Goal: Transaction & Acquisition: Purchase product/service

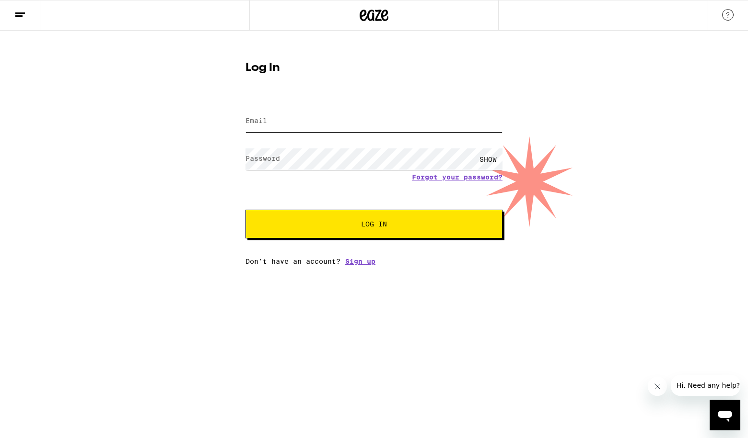
type input "[EMAIL_ADDRESS][DOMAIN_NAME]"
click at [367, 224] on span "Log In" at bounding box center [374, 224] width 26 height 7
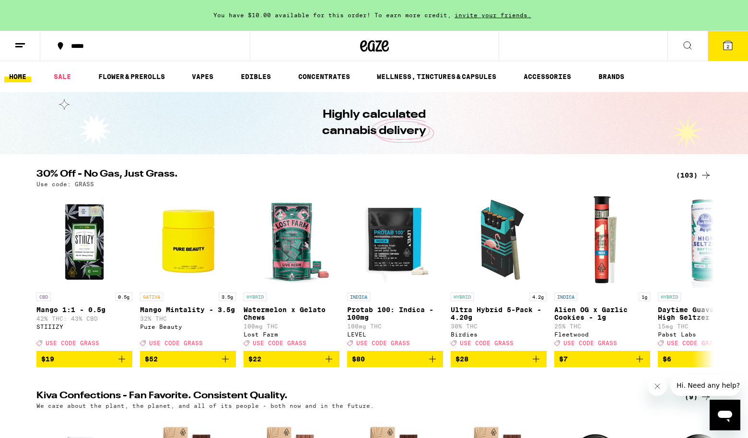
click at [727, 47] on span "2" at bounding box center [727, 47] width 3 height 6
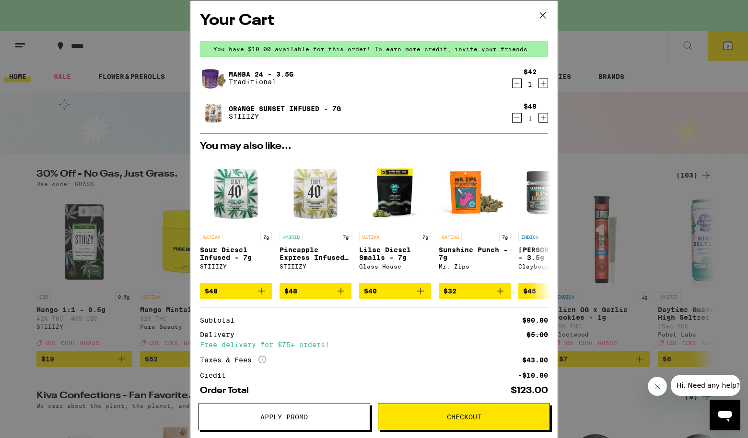
click at [281, 419] on span "Apply Promo" at bounding box center [283, 417] width 47 height 7
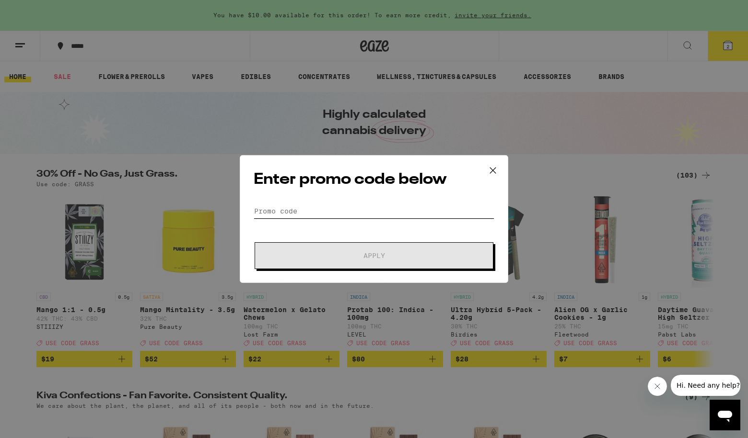
click at [319, 206] on input "Promo Code" at bounding box center [374, 211] width 241 height 14
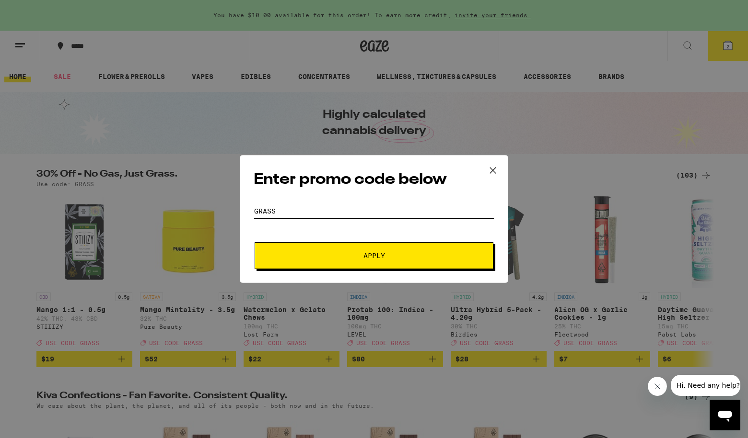
type input "GRASS"
click at [354, 263] on button "Apply" at bounding box center [373, 255] width 239 height 27
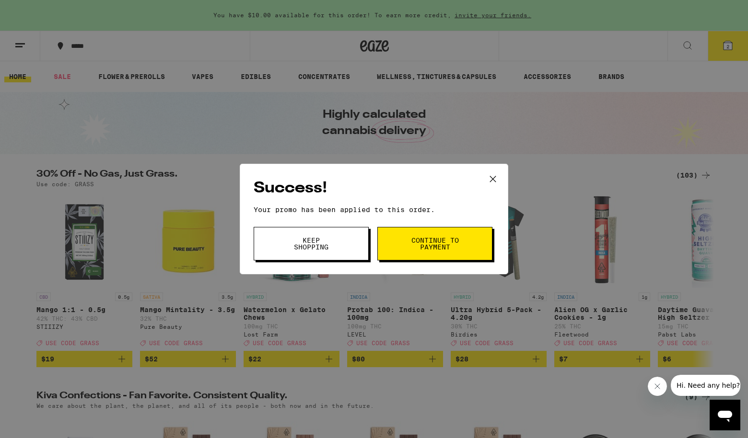
click at [451, 248] on span "Continue to payment" at bounding box center [434, 243] width 49 height 13
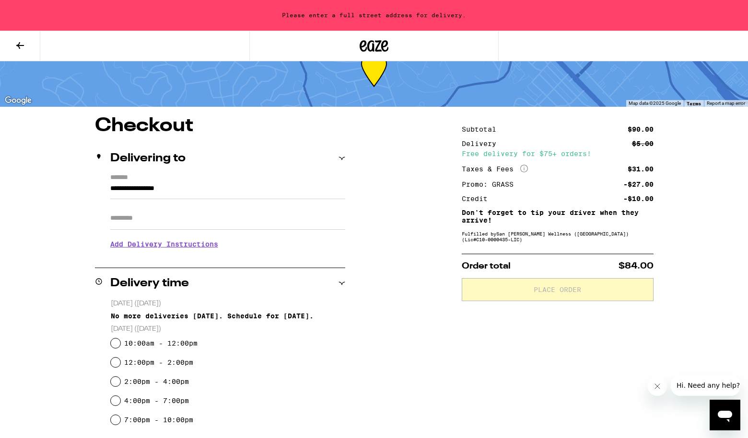
scroll to position [33, 0]
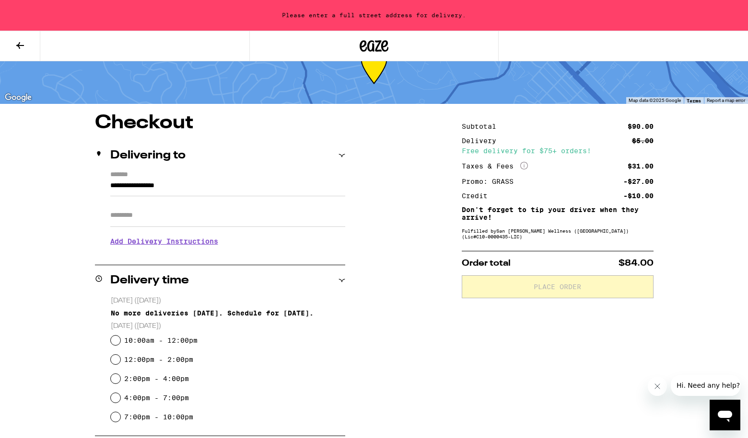
click at [164, 214] on input "Apt/Suite" at bounding box center [227, 215] width 235 height 23
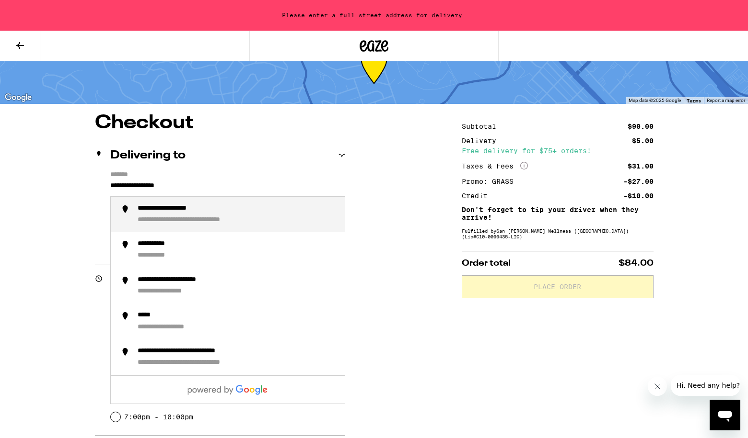
drag, startPoint x: 195, startPoint y: 180, endPoint x: 56, endPoint y: 195, distance: 140.2
click at [56, 195] on div "**********" at bounding box center [374, 381] width 690 height 535
click at [173, 221] on div "**********" at bounding box center [161, 220] width 47 height 9
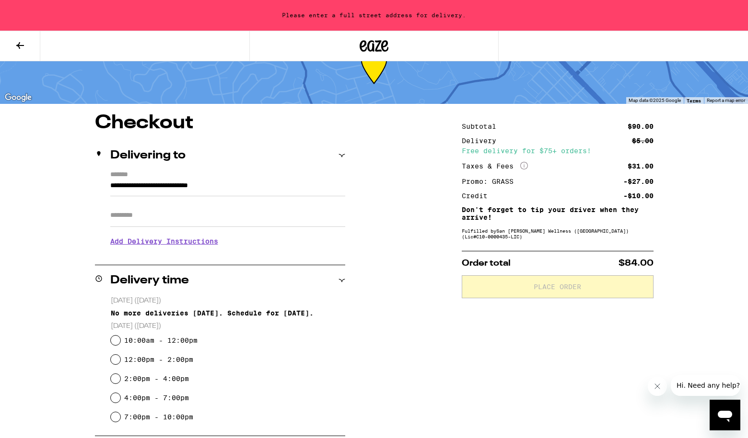
type input "**********"
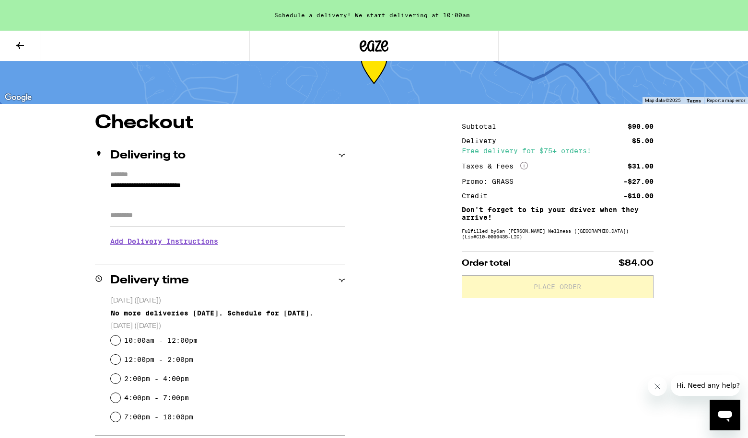
click at [172, 223] on input "Apt/Suite" at bounding box center [227, 215] width 235 height 23
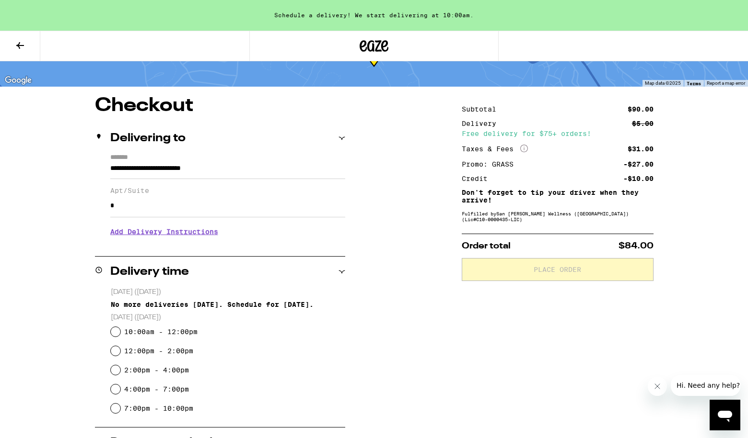
scroll to position [55, 0]
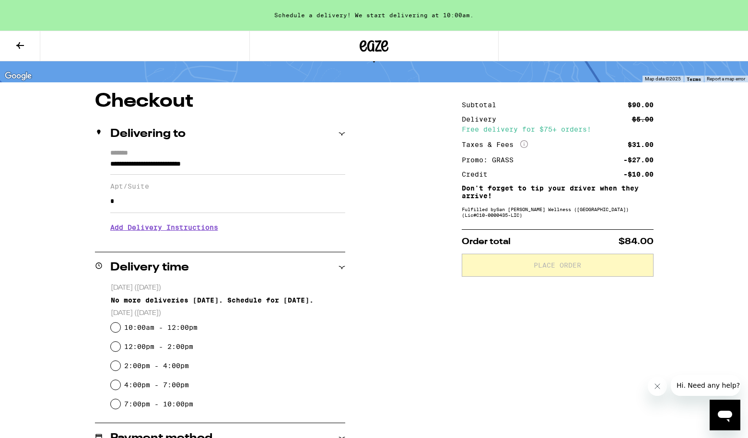
type input "*"
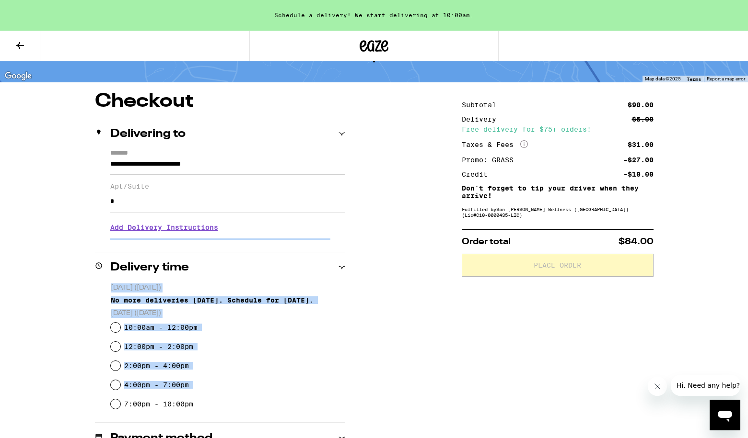
drag, startPoint x: 74, startPoint y: 248, endPoint x: 313, endPoint y: 395, distance: 280.6
click at [313, 395] on div "**********" at bounding box center [374, 364] width 690 height 544
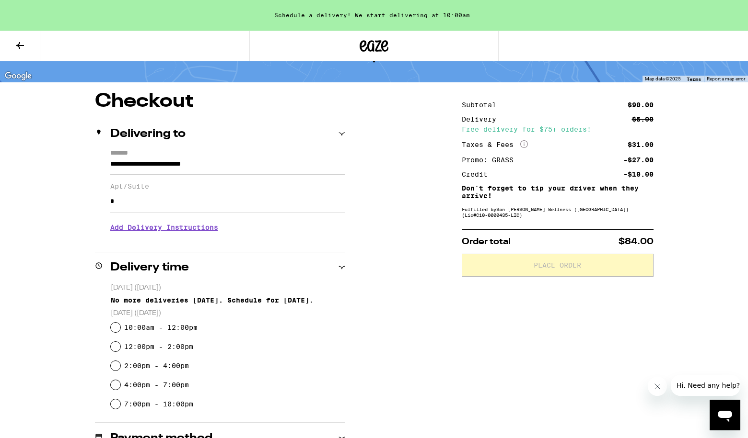
drag, startPoint x: 313, startPoint y: 395, endPoint x: 313, endPoint y: 364, distance: 31.6
click at [313, 380] on div "4:00pm - 7:00pm" at bounding box center [228, 385] width 234 height 19
click at [313, 364] on div "2:00pm - 4:00pm" at bounding box center [228, 366] width 234 height 19
drag, startPoint x: 274, startPoint y: 12, endPoint x: 499, endPoint y: 22, distance: 225.5
click at [499, 22] on div "Schedule a delivery! We start delivering at 10:00am." at bounding box center [374, 15] width 748 height 31
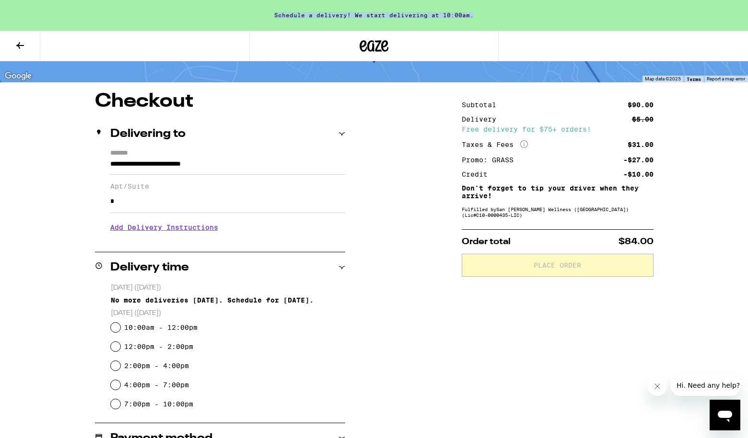
copy div "Schedule a delivery! We start delivering at 10:00am."
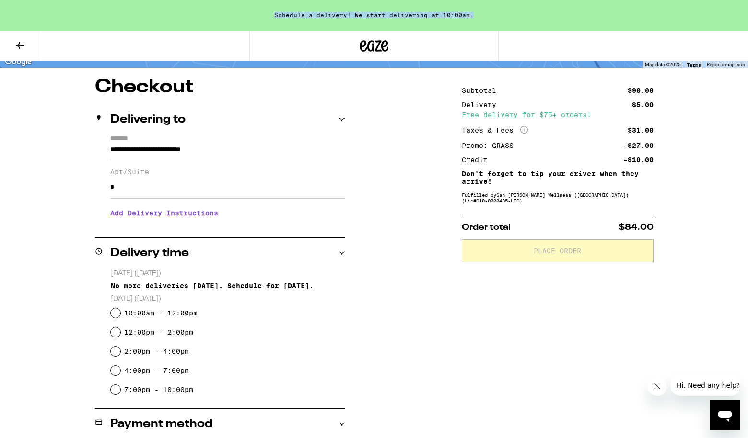
scroll to position [70, 0]
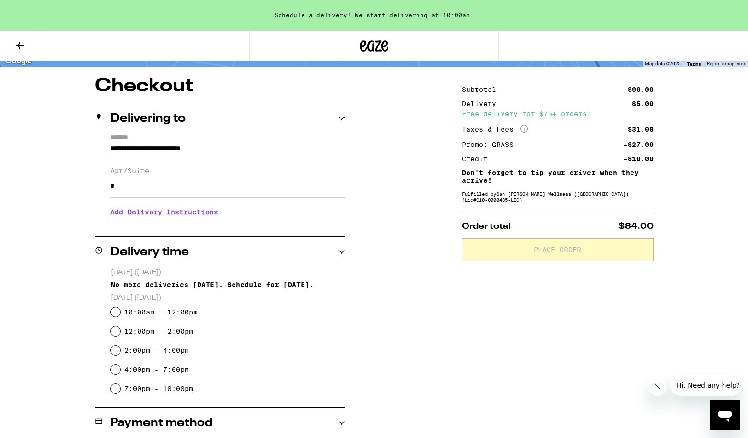
click at [77, 147] on div "**********" at bounding box center [374, 349] width 690 height 544
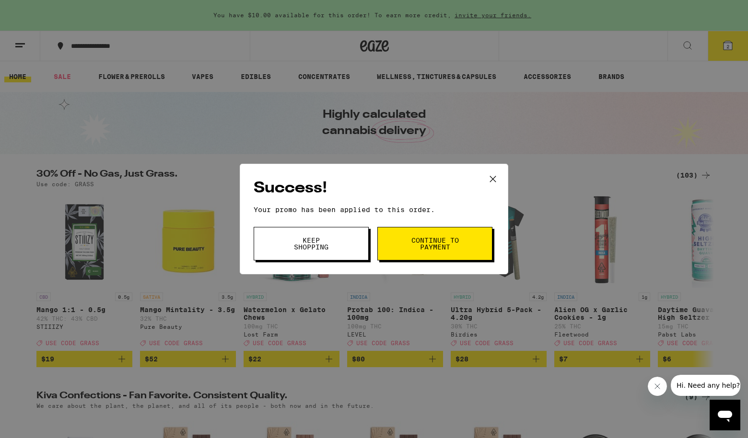
click at [490, 175] on icon at bounding box center [492, 179] width 14 height 14
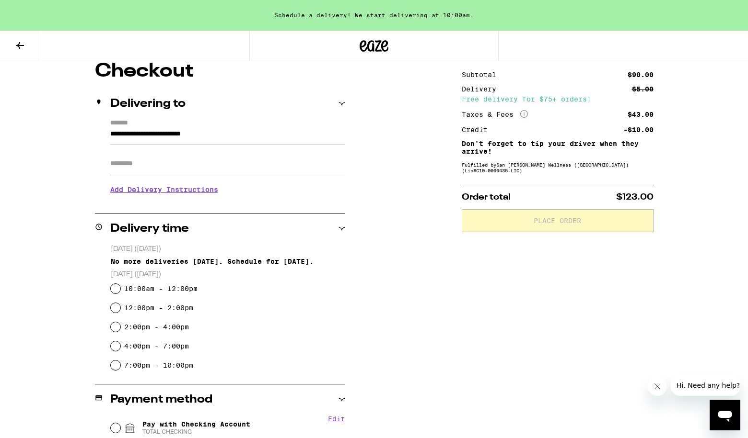
scroll to position [86, 0]
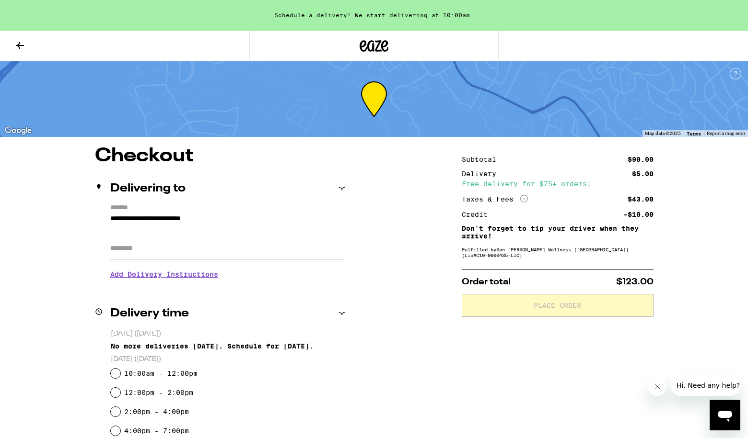
click at [727, 419] on icon "Open messaging window" at bounding box center [724, 415] width 17 height 17
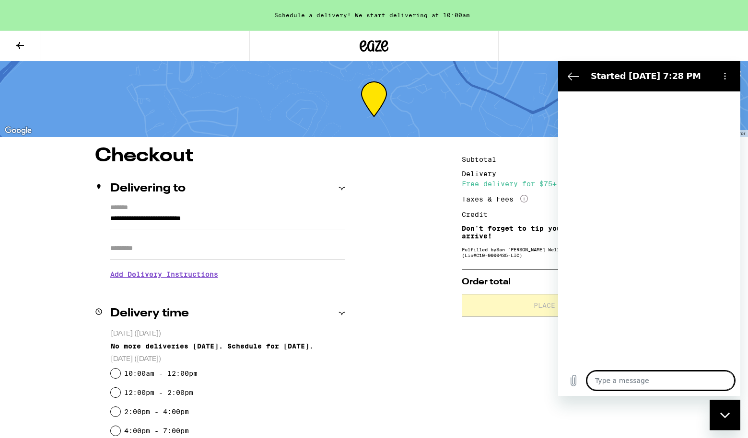
type textarea "x"
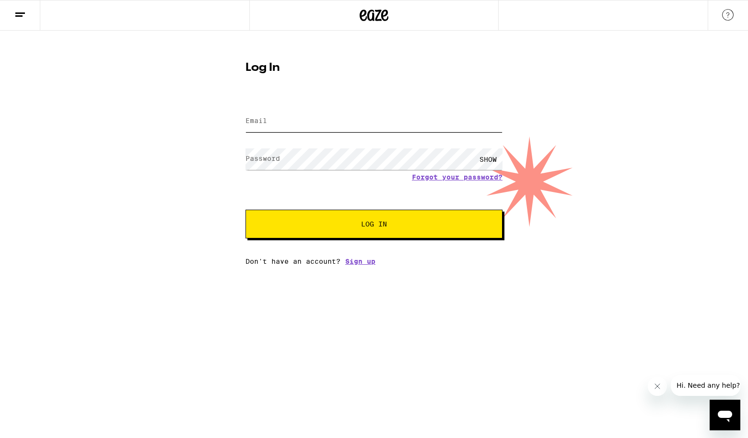
type input "[EMAIL_ADDRESS][DOMAIN_NAME]"
click at [346, 224] on span "Log In" at bounding box center [373, 224] width 179 height 7
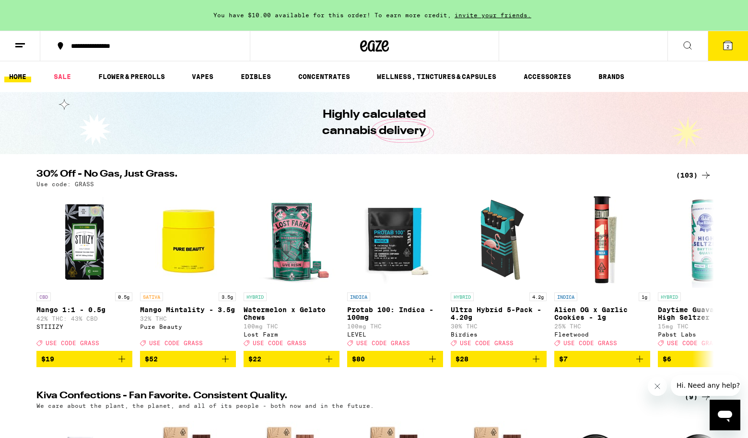
click at [727, 46] on span "2" at bounding box center [727, 47] width 3 height 6
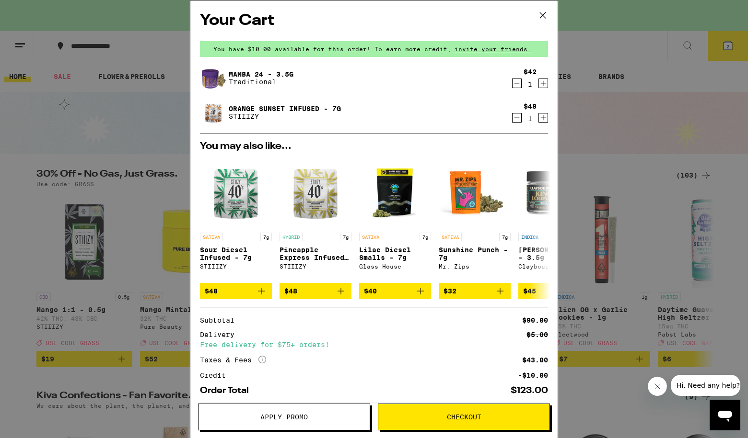
click at [518, 82] on icon "Decrement" at bounding box center [516, 84] width 9 height 12
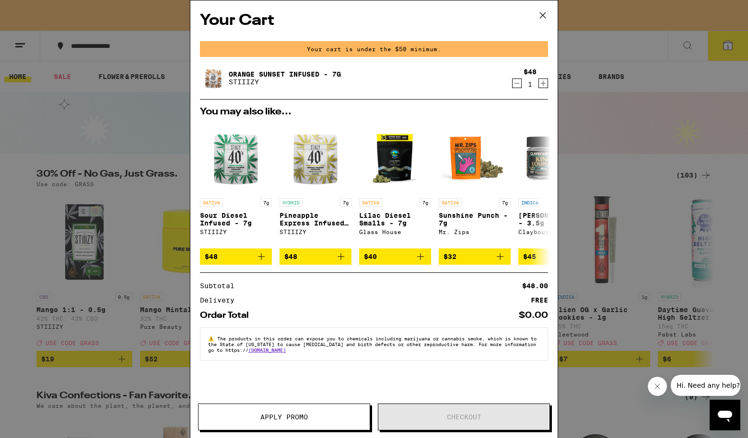
click at [516, 83] on icon "Decrement" at bounding box center [516, 84] width 9 height 12
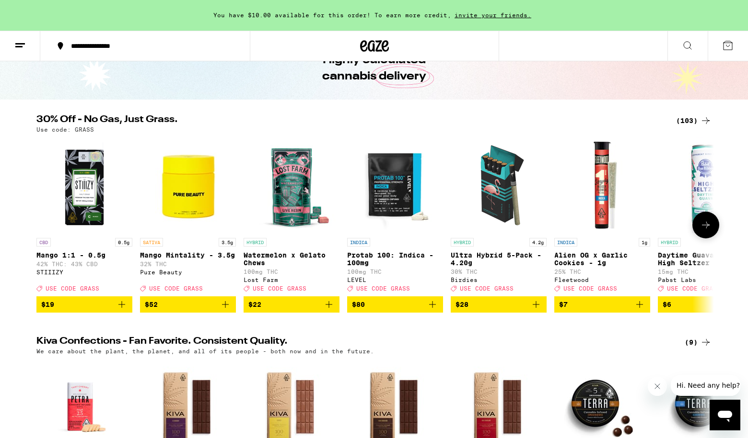
scroll to position [58, 0]
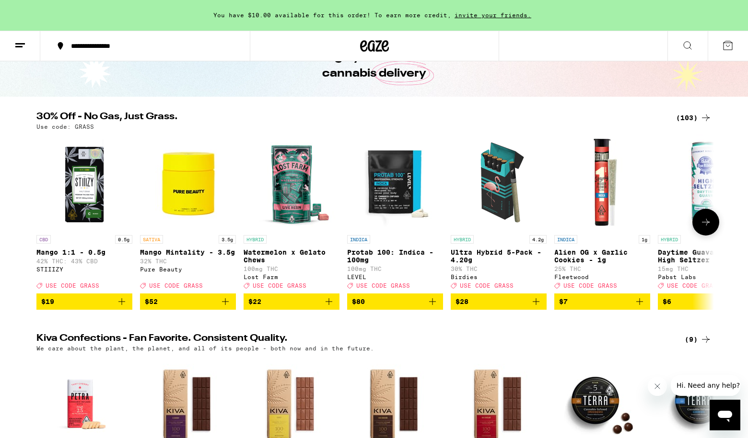
click at [702, 228] on icon at bounding box center [706, 223] width 12 height 12
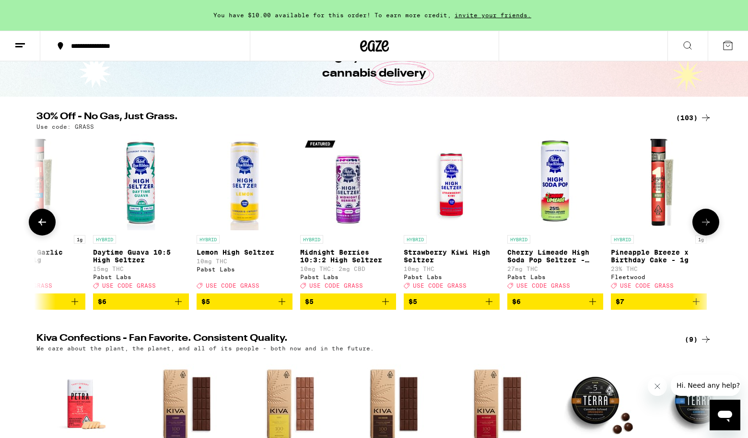
scroll to position [0, 570]
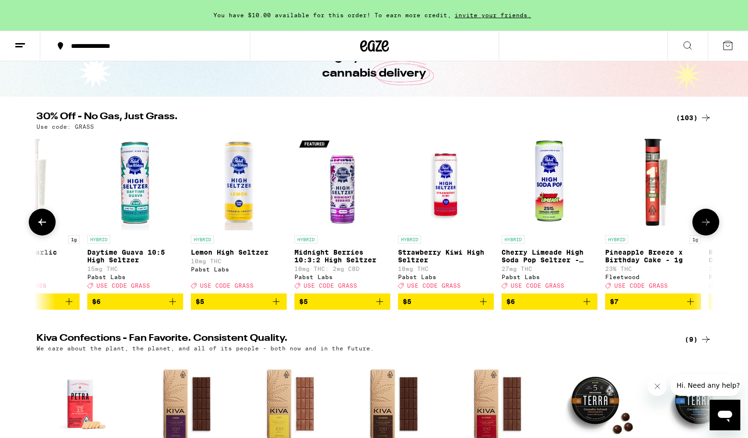
click at [715, 226] on button at bounding box center [705, 222] width 27 height 27
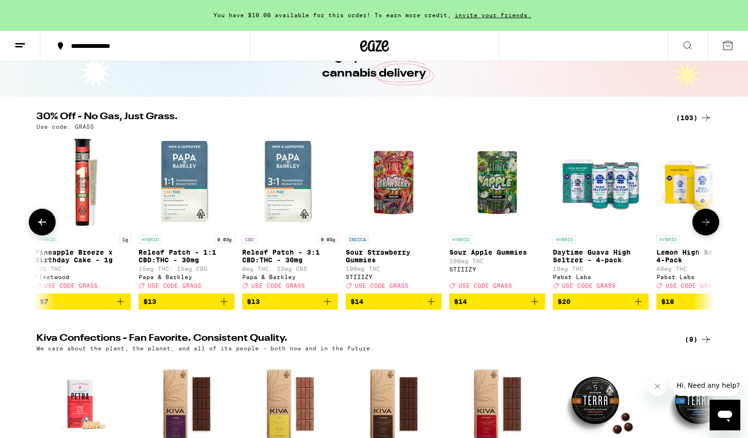
scroll to position [0, 1141]
click at [715, 226] on button at bounding box center [705, 222] width 27 height 27
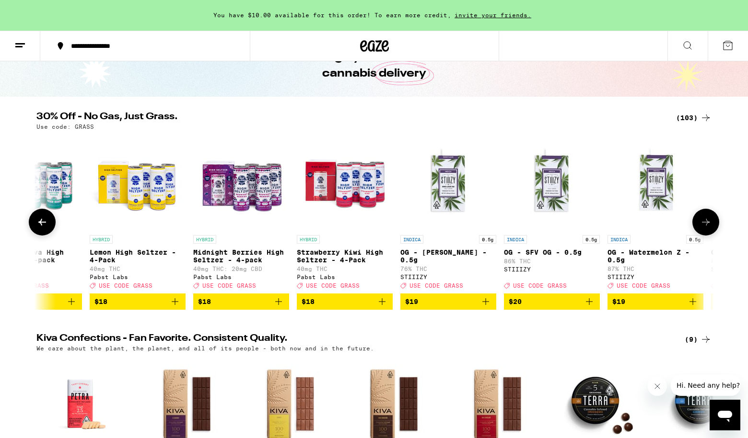
scroll to position [0, 1711]
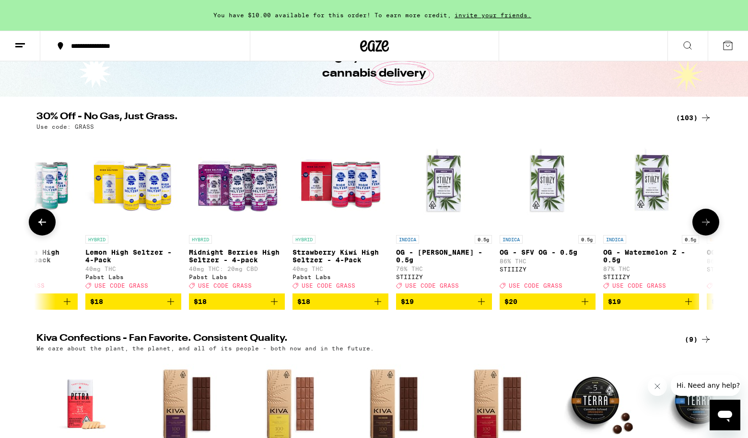
click at [715, 226] on button at bounding box center [705, 222] width 27 height 27
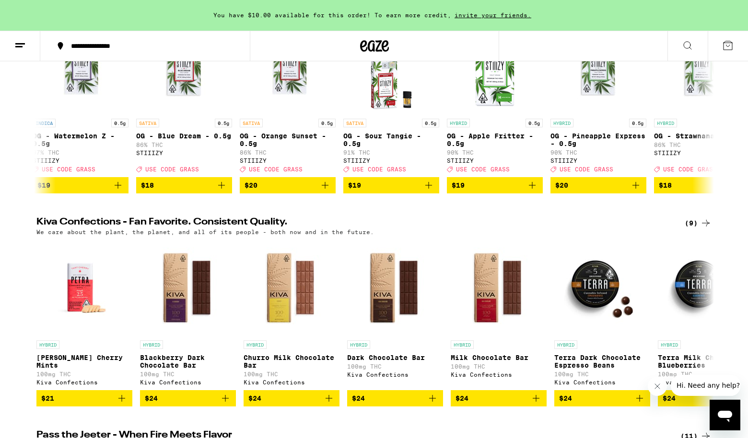
scroll to position [172, 0]
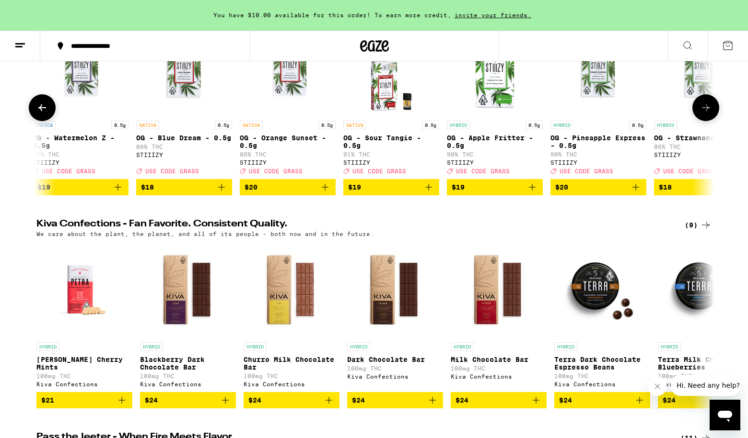
click at [42, 114] on icon at bounding box center [42, 108] width 12 height 12
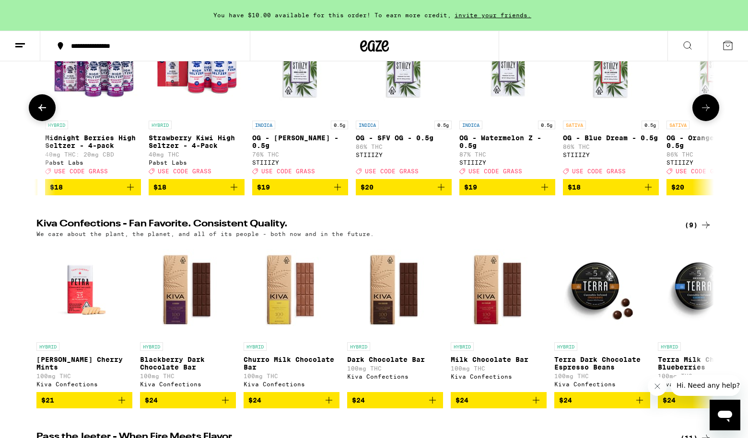
click at [42, 114] on icon at bounding box center [42, 108] width 12 height 12
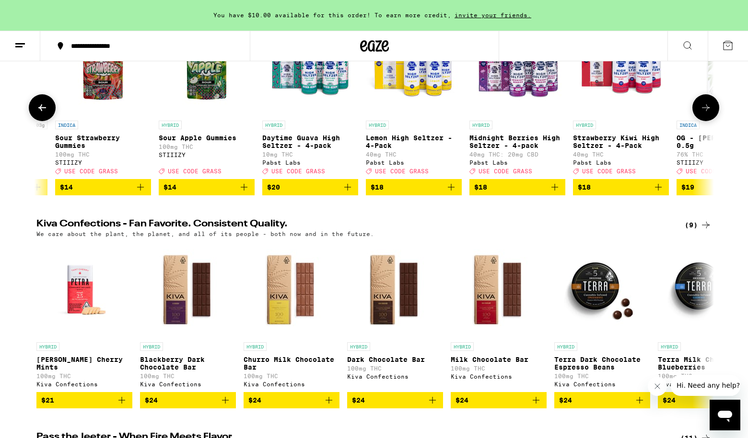
click at [42, 114] on icon at bounding box center [42, 108] width 12 height 12
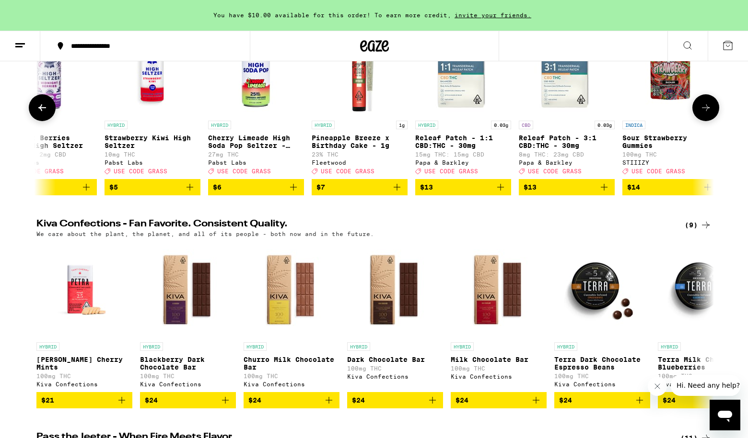
click at [42, 114] on icon at bounding box center [42, 108] width 12 height 12
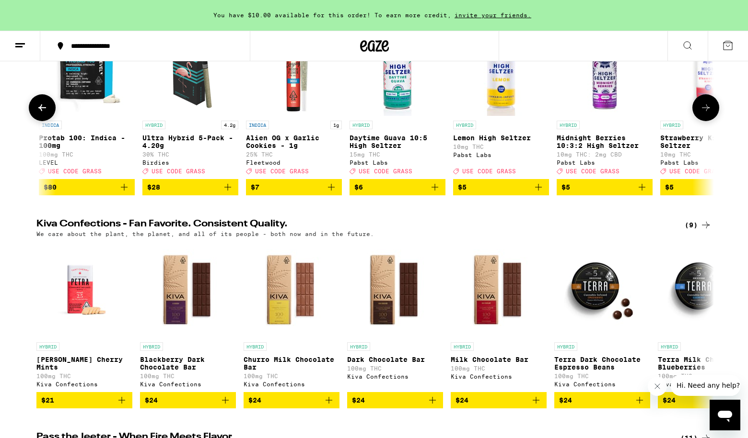
click at [42, 114] on icon at bounding box center [42, 108] width 12 height 12
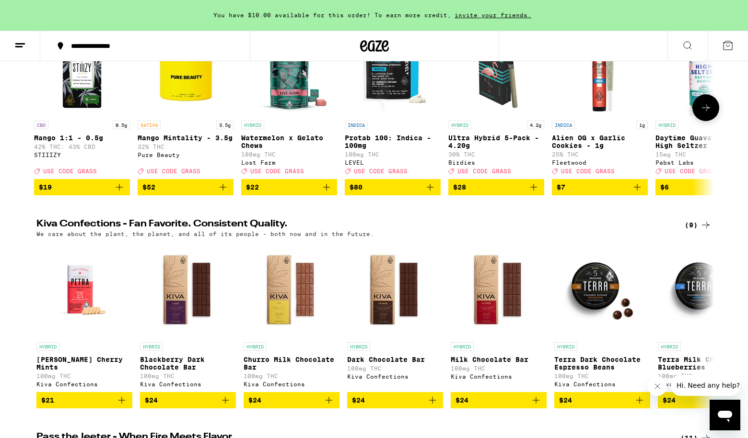
scroll to position [0, 0]
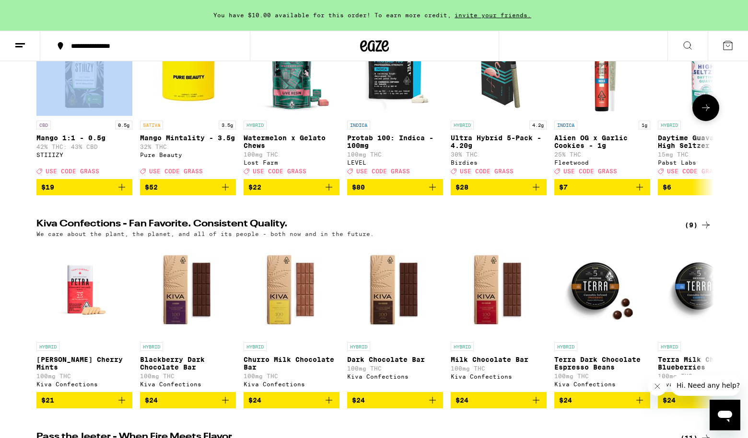
click at [42, 115] on div at bounding box center [42, 107] width 27 height 27
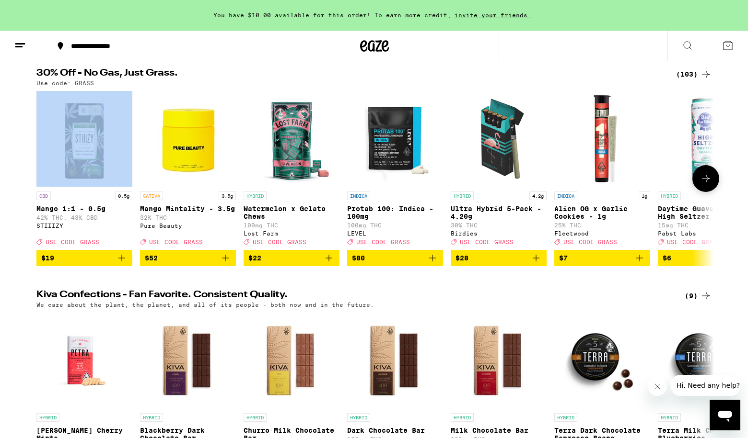
scroll to position [99, 0]
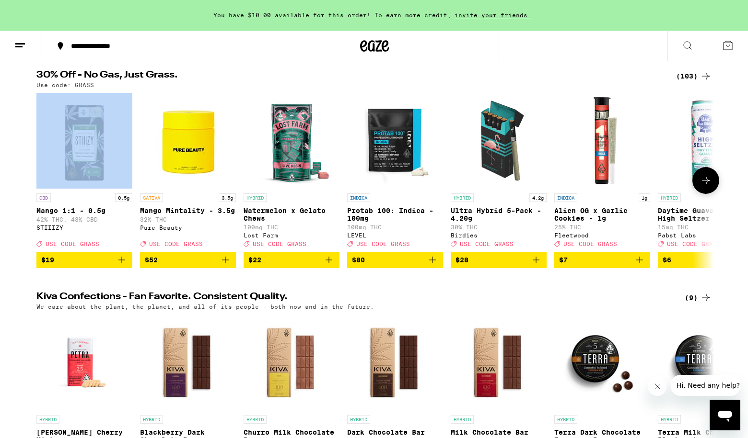
click at [700, 182] on icon at bounding box center [706, 181] width 12 height 12
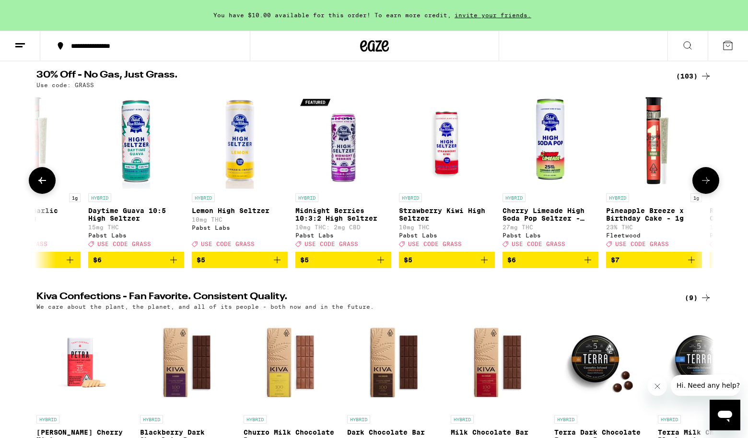
scroll to position [0, 570]
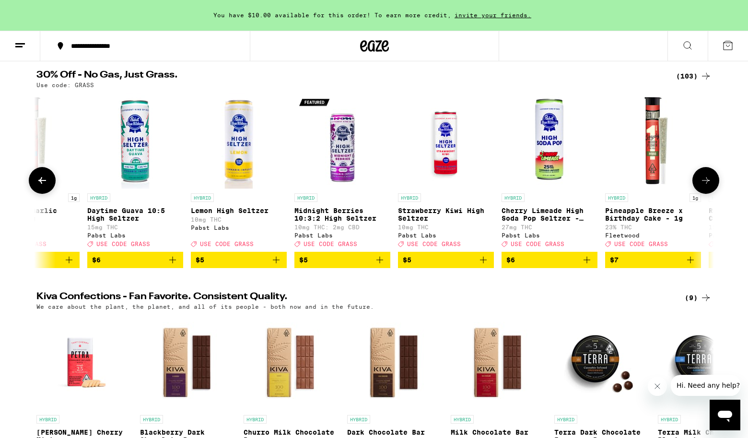
click at [704, 184] on icon at bounding box center [706, 181] width 12 height 12
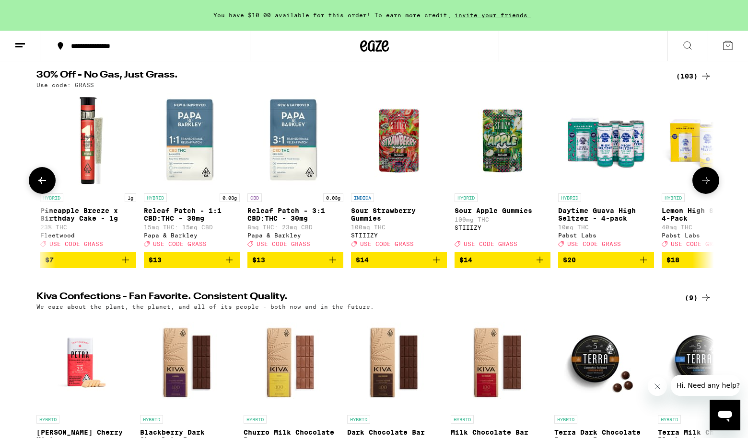
scroll to position [0, 1141]
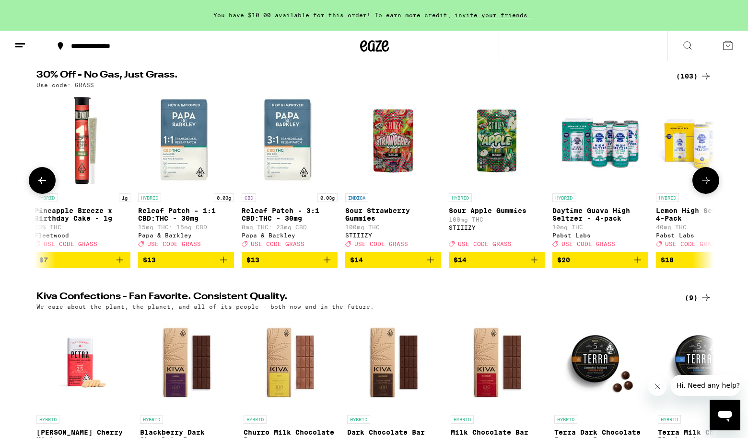
click at [37, 185] on icon at bounding box center [42, 181] width 12 height 12
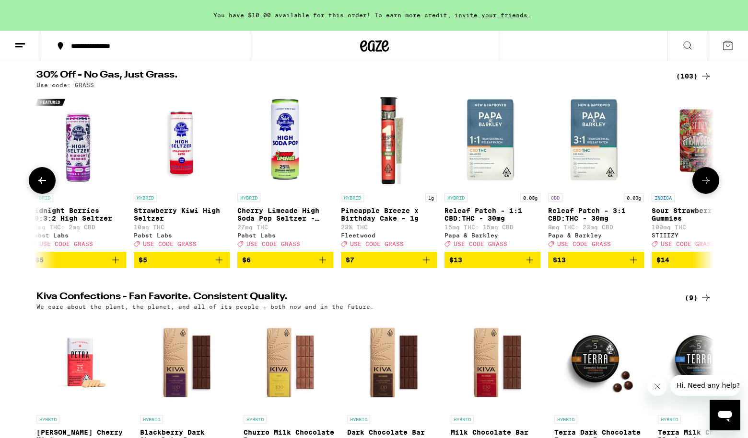
click at [37, 185] on icon at bounding box center [42, 181] width 12 height 12
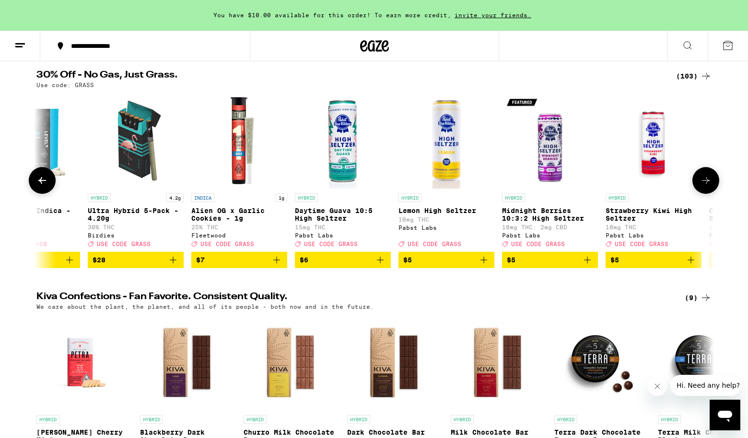
click at [37, 185] on icon at bounding box center [42, 181] width 12 height 12
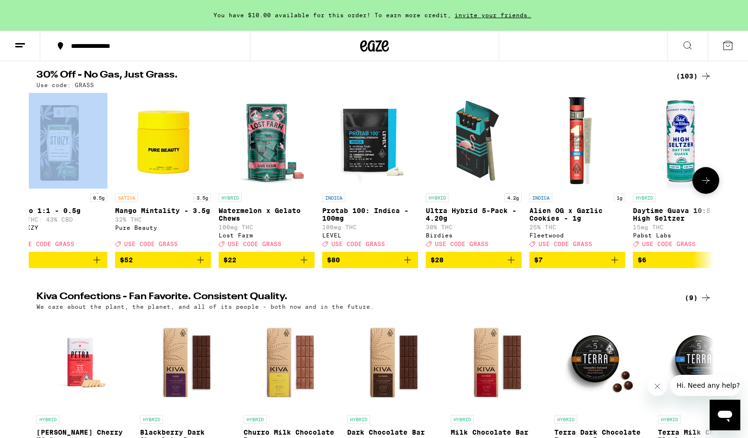
scroll to position [0, 0]
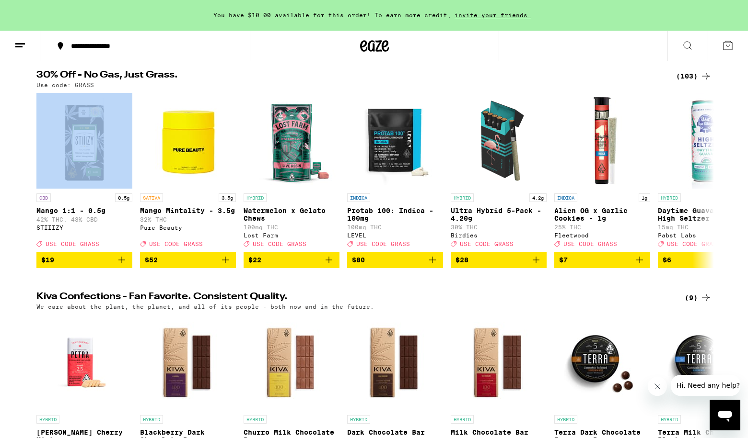
click at [686, 78] on div "(103)" at bounding box center [693, 76] width 35 height 12
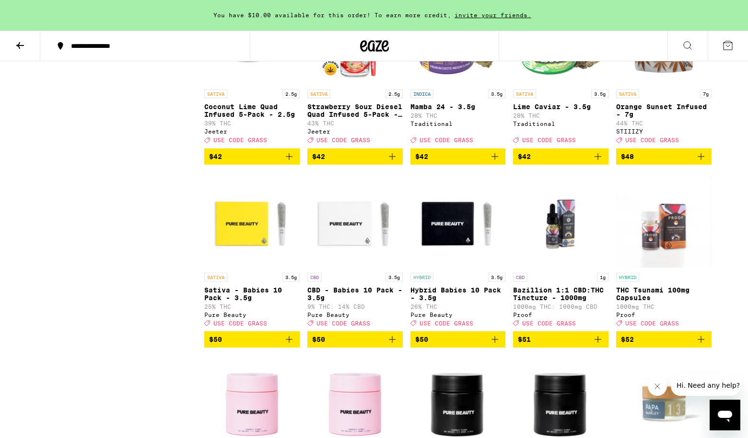
scroll to position [3104, 0]
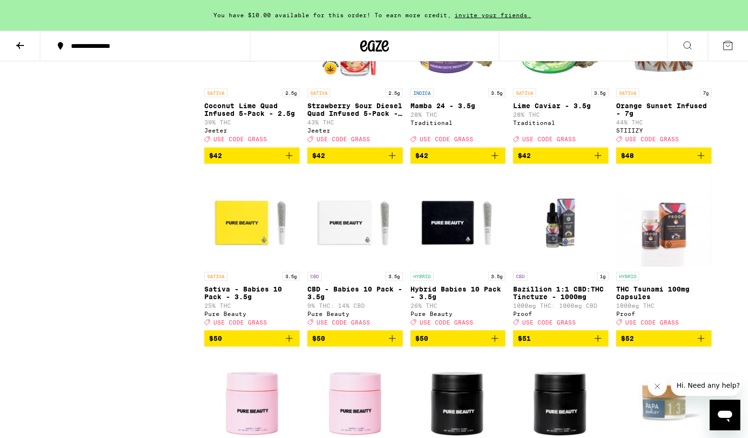
click at [531, 164] on button "$42" at bounding box center [560, 156] width 95 height 16
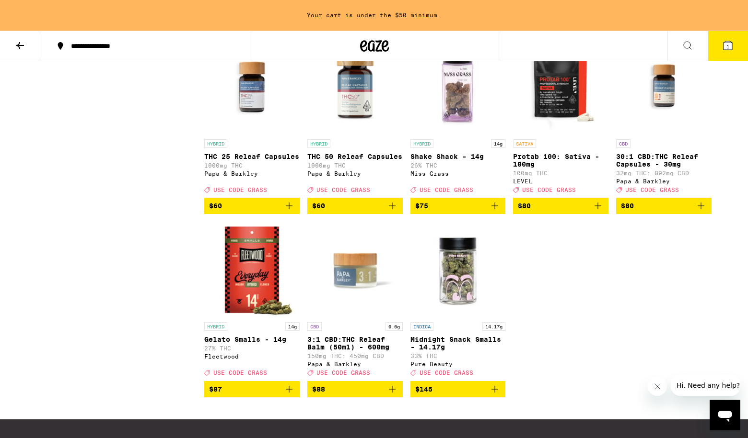
scroll to position [3604, 0]
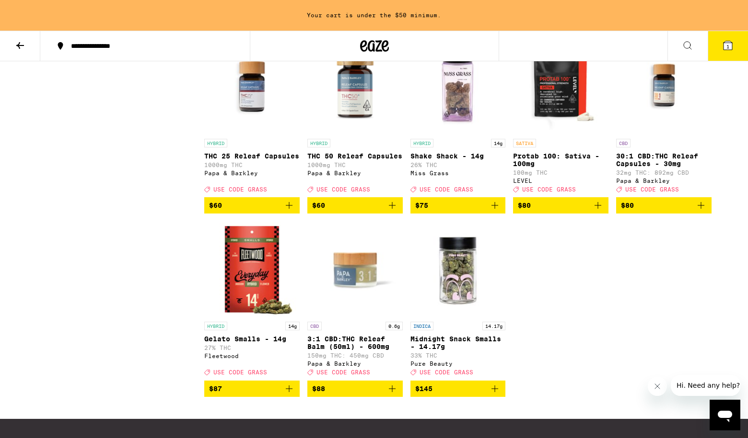
click at [456, 134] on img "Open page for Shake Shack - 14g from Miss Grass" at bounding box center [457, 86] width 95 height 96
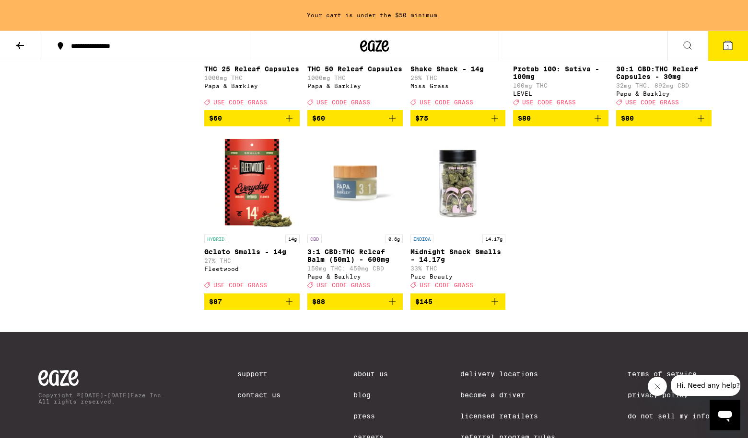
scroll to position [3690, 0]
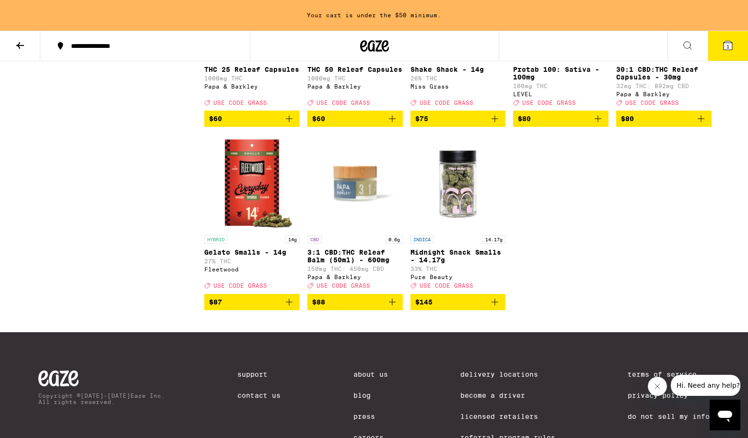
click at [493, 125] on icon "Add to bag" at bounding box center [495, 119] width 12 height 12
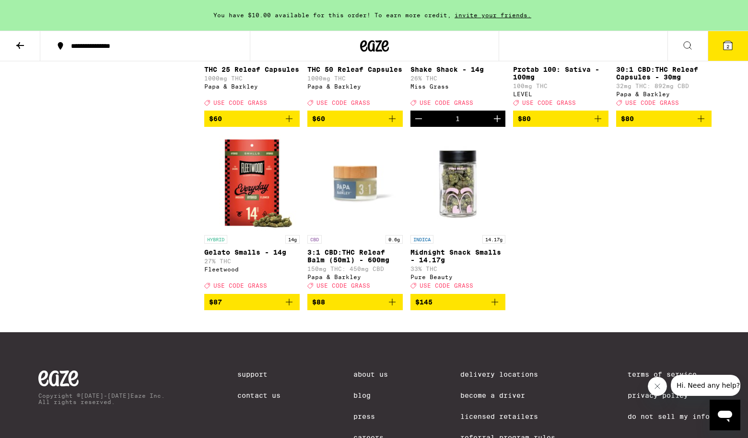
click at [727, 47] on span "2" at bounding box center [727, 47] width 3 height 6
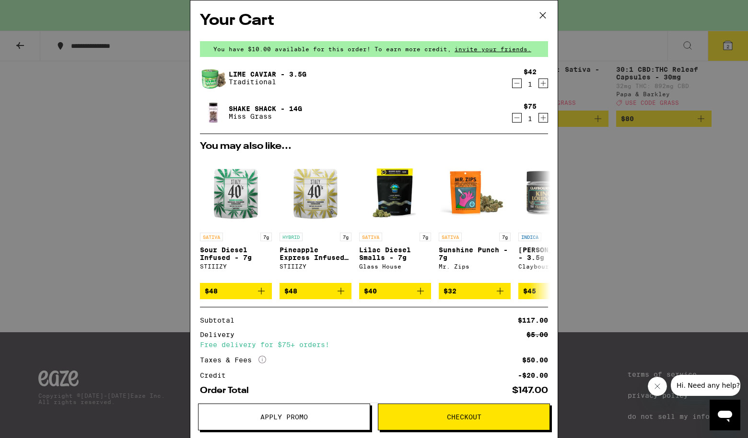
click at [517, 83] on icon "Decrement" at bounding box center [516, 83] width 5 height 0
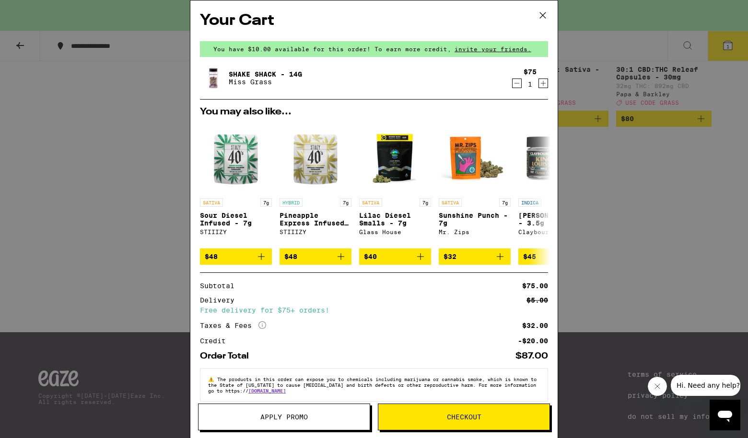
click at [320, 426] on button "Apply Promo" at bounding box center [284, 417] width 172 height 27
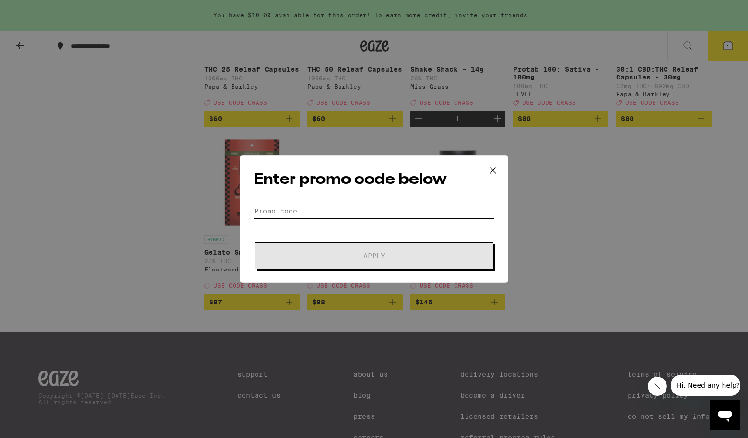
click at [289, 211] on input "Promo Code" at bounding box center [374, 211] width 241 height 14
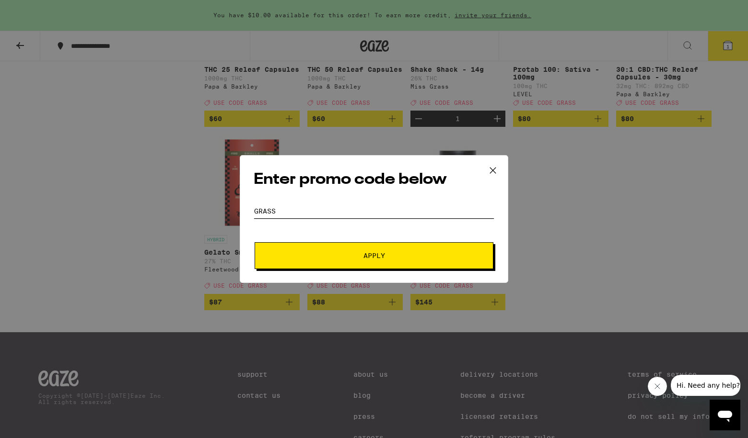
type input "grass"
click at [392, 256] on span "Apply" at bounding box center [374, 256] width 173 height 7
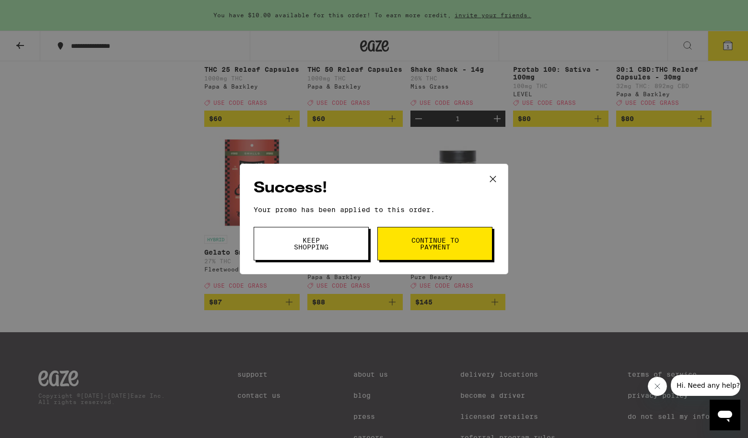
click at [429, 248] on span "Continue to payment" at bounding box center [434, 243] width 49 height 13
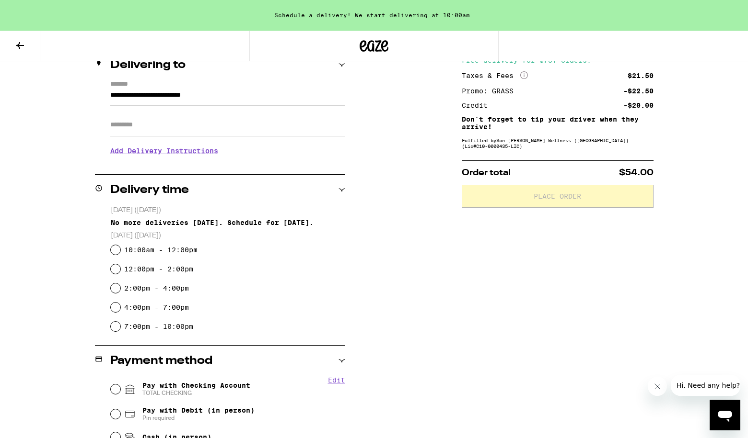
scroll to position [137, 0]
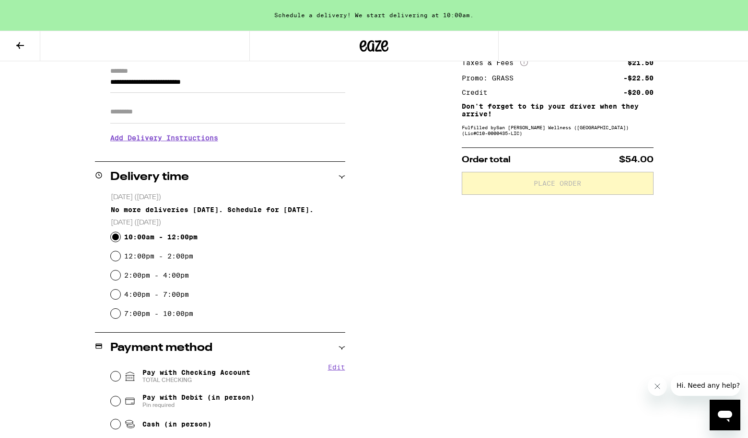
click at [115, 239] on input "10:00am - 12:00pm" at bounding box center [116, 237] width 10 height 10
radio input "true"
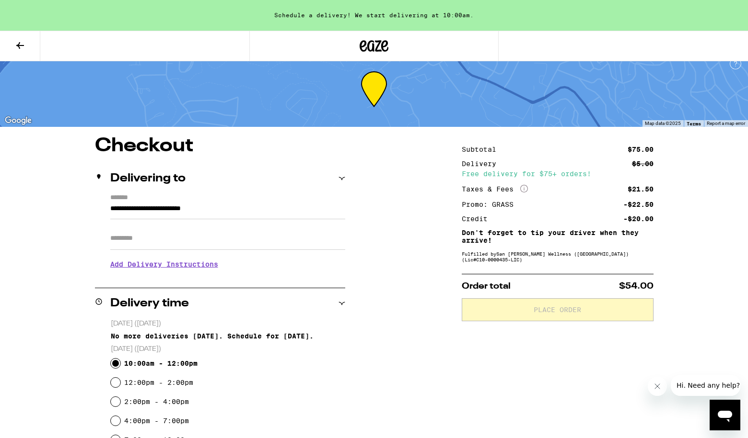
scroll to position [0, 0]
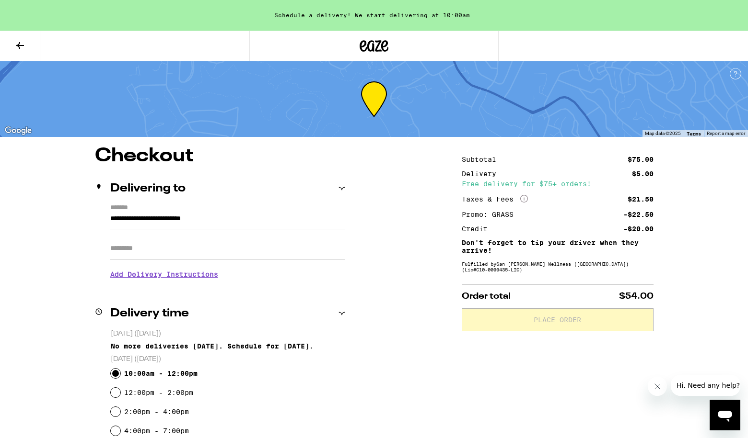
click at [157, 212] on label "*******" at bounding box center [227, 208] width 235 height 9
click at [157, 213] on input "**********" at bounding box center [227, 221] width 235 height 16
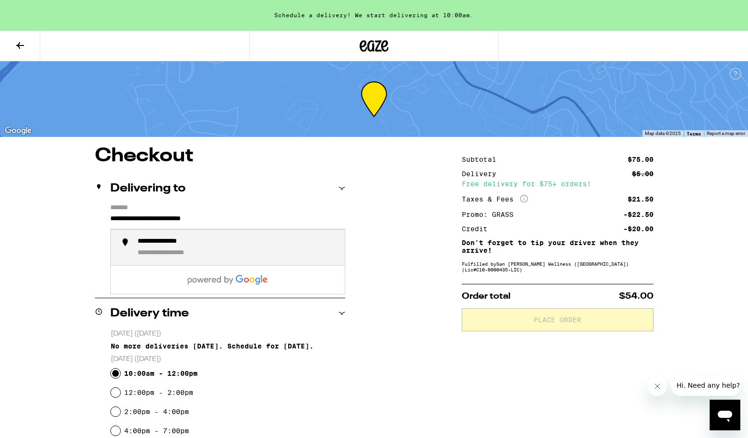
click at [242, 239] on li "**********" at bounding box center [228, 248] width 234 height 36
type input "**********"
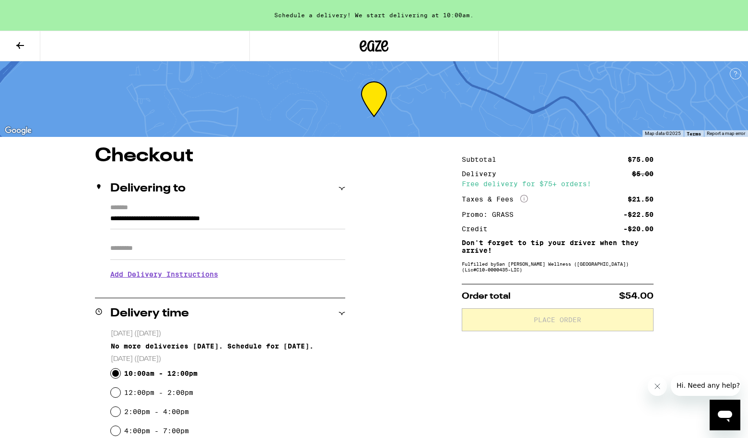
click at [189, 244] on input "Apt/Suite" at bounding box center [227, 248] width 235 height 23
type input "*"
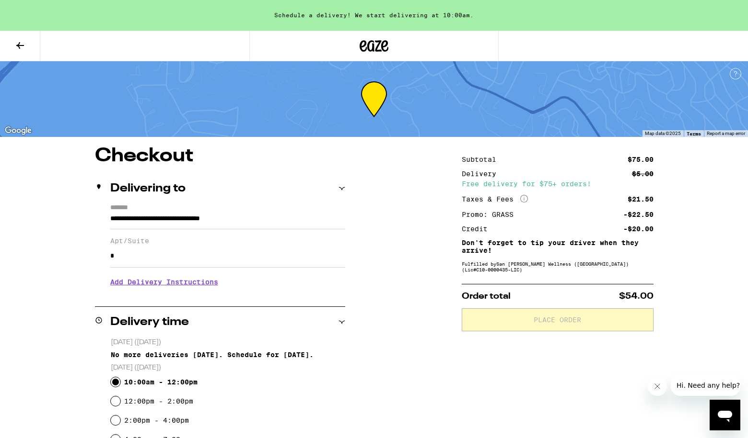
click at [160, 285] on h3 "Add Delivery Instructions" at bounding box center [227, 282] width 235 height 22
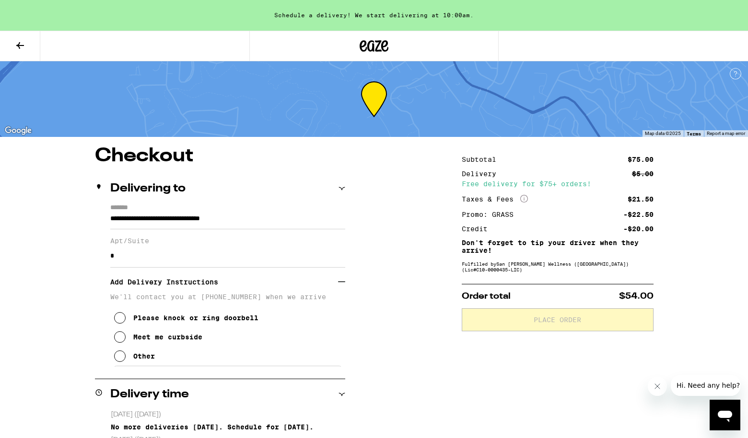
click at [119, 362] on icon at bounding box center [120, 357] width 12 height 12
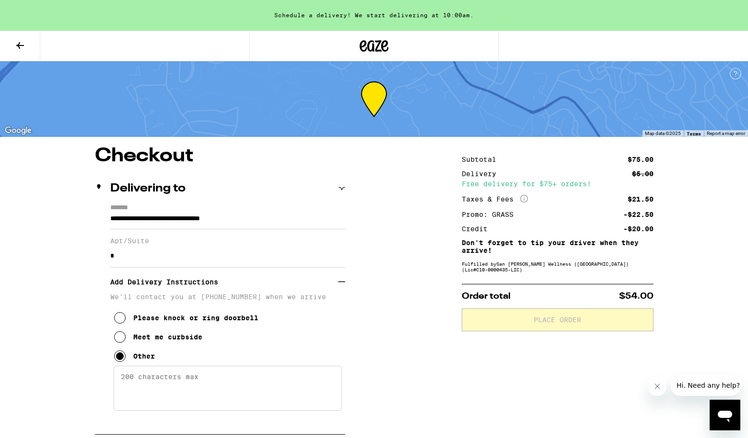
click at [130, 383] on textarea "Enter any other delivery instructions you want driver to know" at bounding box center [228, 388] width 228 height 45
type textarea "2"
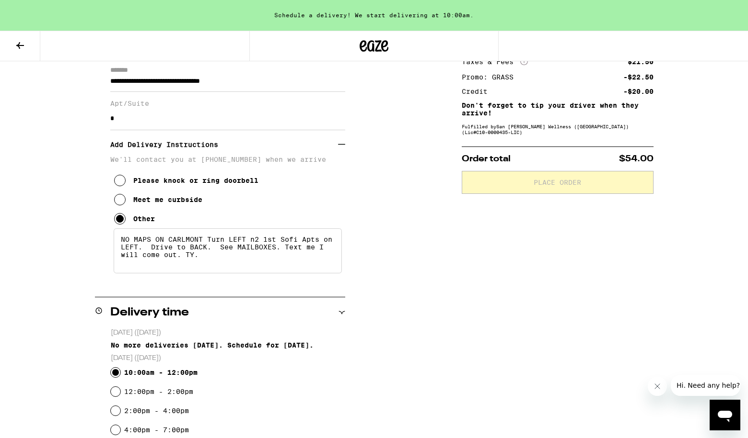
scroll to position [139, 0]
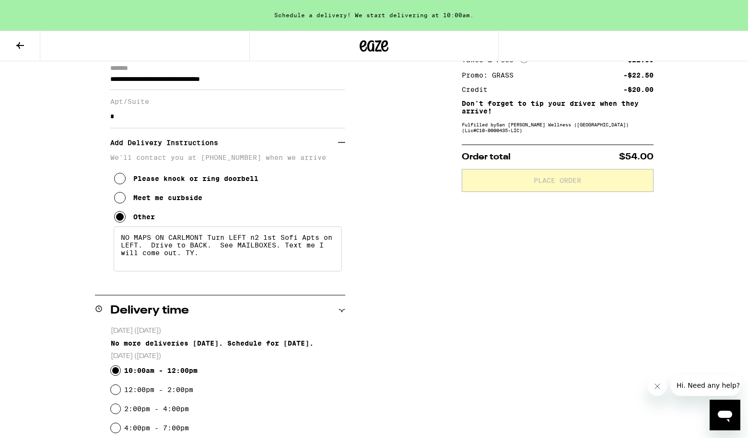
type textarea "NO MAPS ON CARLMONT Turn LEFT n2 1st Sofi Apts on LEFT. Drive to BACK. See MAIL…"
click at [435, 361] on div "**********" at bounding box center [374, 325] width 690 height 637
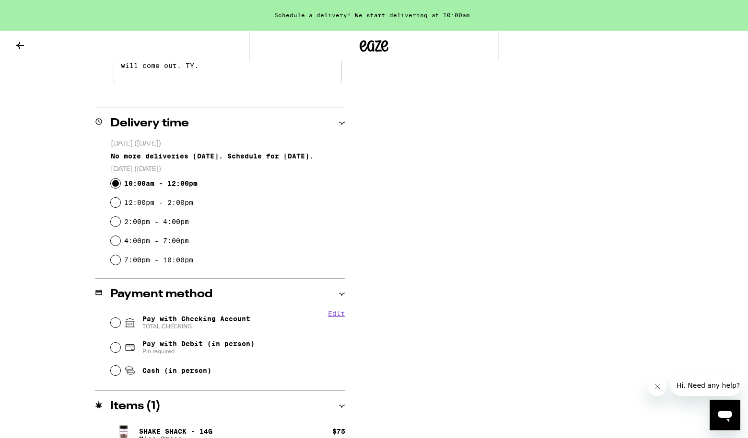
scroll to position [346, 0]
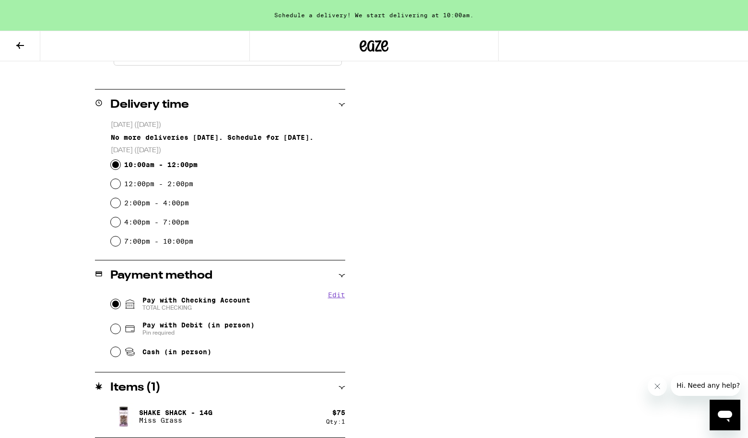
click at [114, 303] on input "Pay with Checking Account TOTAL CHECKING" at bounding box center [116, 305] width 10 height 10
radio input "true"
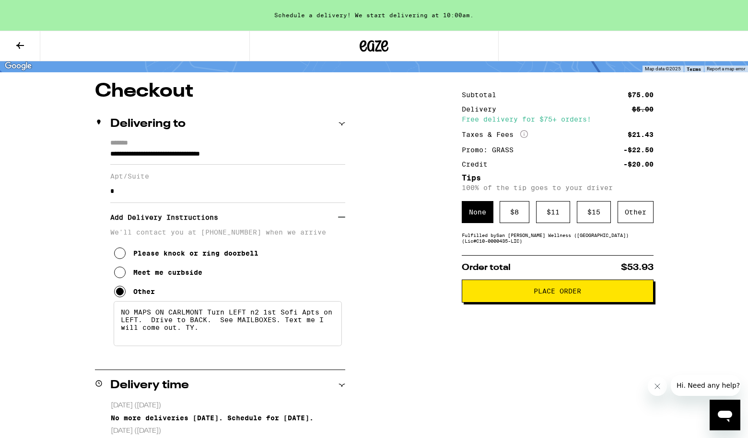
scroll to position [57, 0]
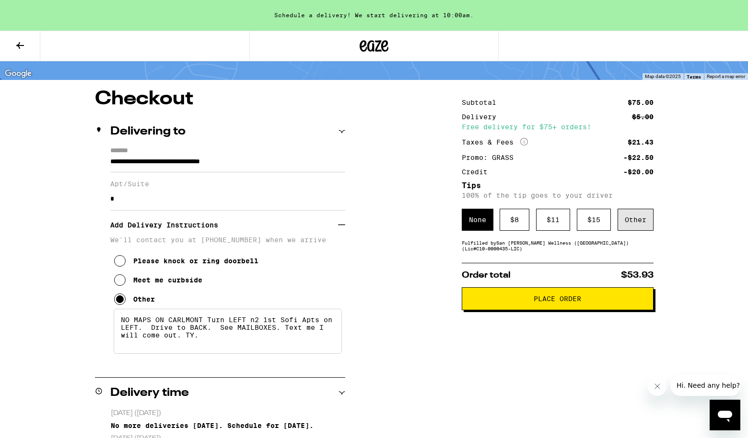
click at [641, 224] on div "Other" at bounding box center [635, 220] width 36 height 22
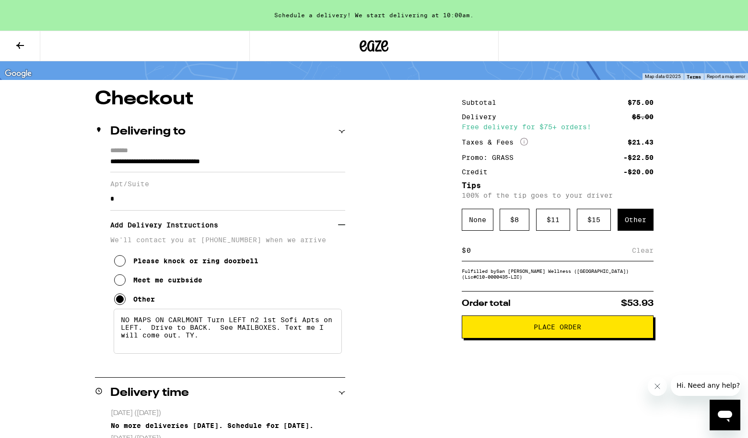
drag, startPoint x: 494, startPoint y: 256, endPoint x: 450, endPoint y: 256, distance: 44.6
click at [450, 256] on div "**********" at bounding box center [374, 424] width 690 height 669
type input "6"
click at [643, 254] on div "Save" at bounding box center [644, 250] width 17 height 21
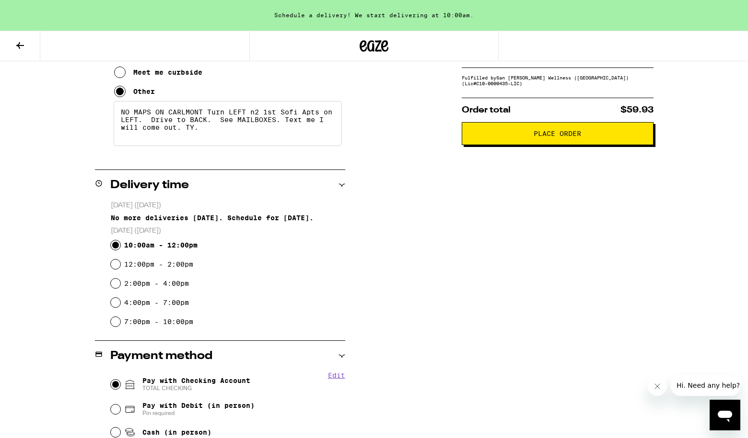
scroll to position [251, 0]
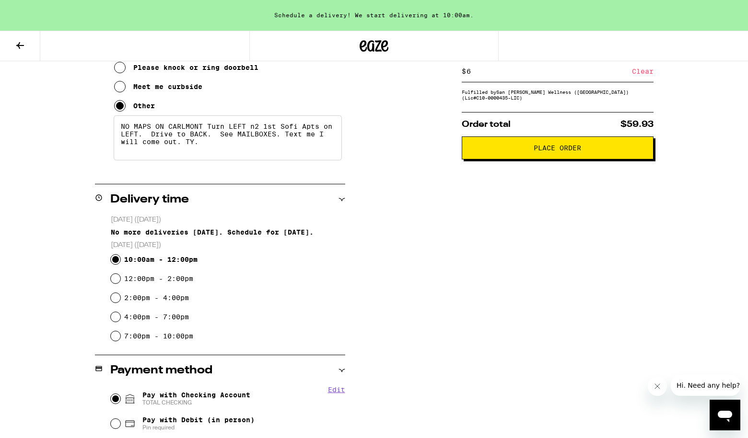
click at [568, 160] on button "Place Order" at bounding box center [557, 148] width 192 height 23
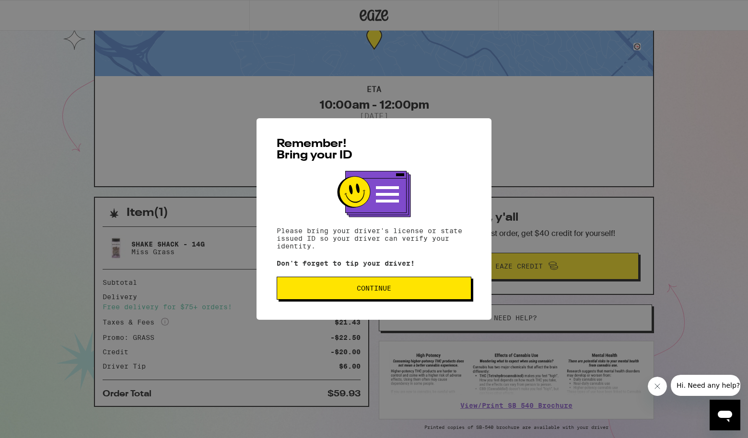
scroll to position [47, 0]
